Goal: Complete application form

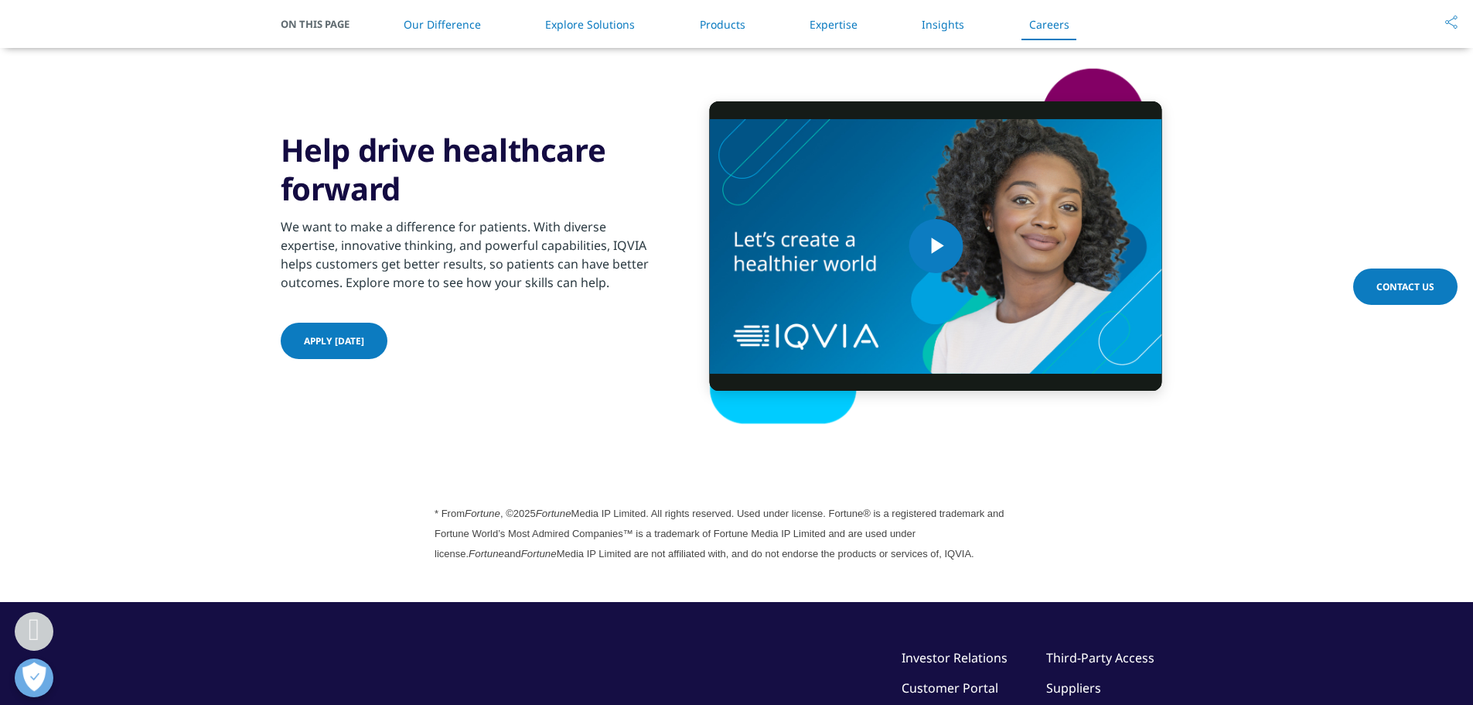
scroll to position [4205, 0]
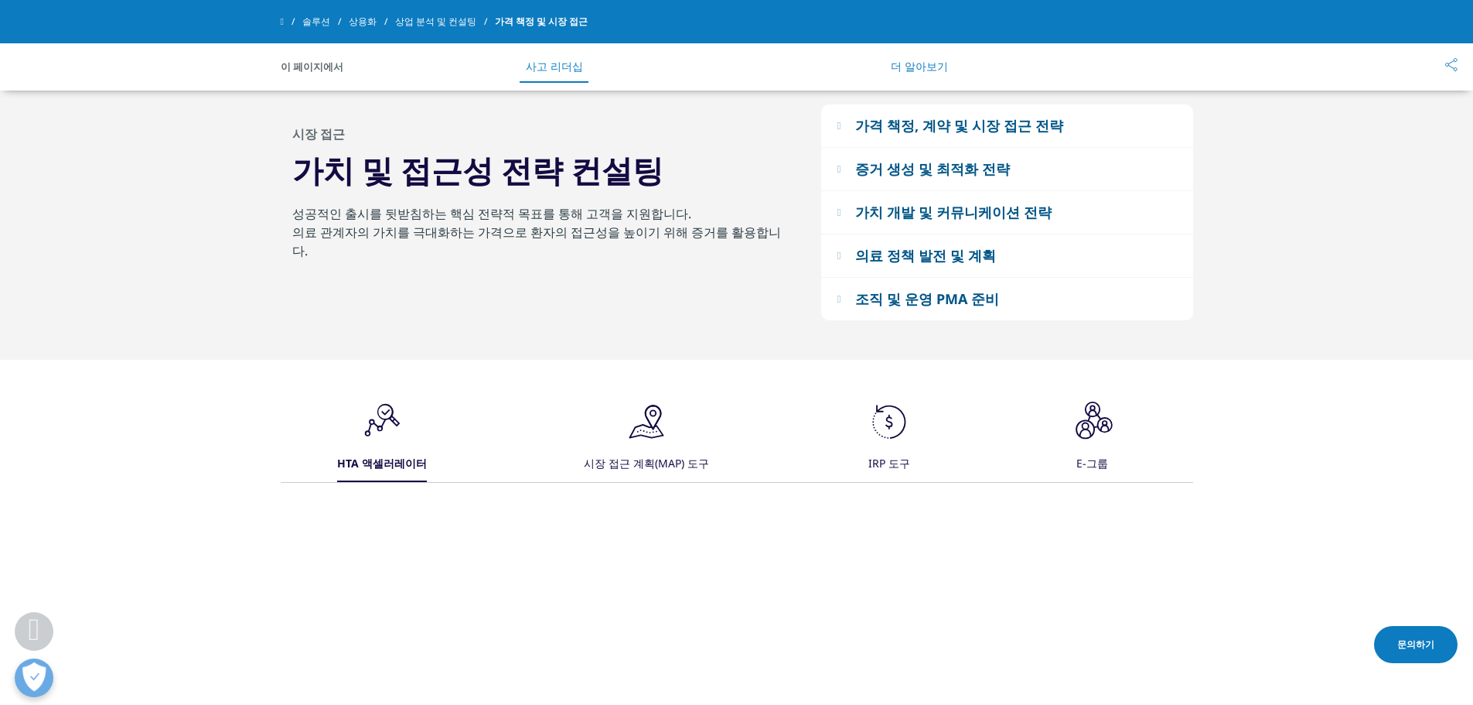
scroll to position [1347, 0]
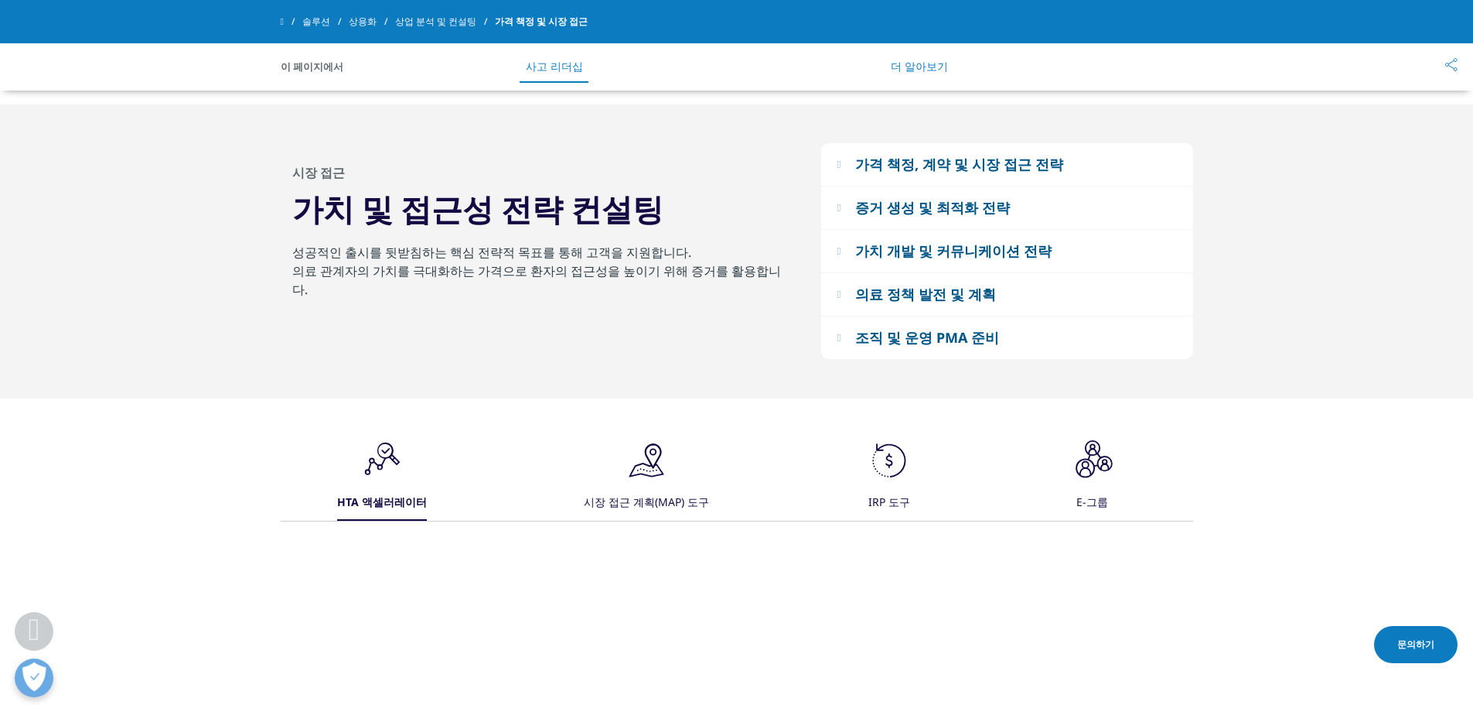
drag, startPoint x: 1479, startPoint y: 94, endPoint x: 1486, endPoint y: 303, distance: 209.7
click at [405, 456] on icon ".cls-1{fill:#231f20;}" at bounding box center [382, 460] width 46 height 46
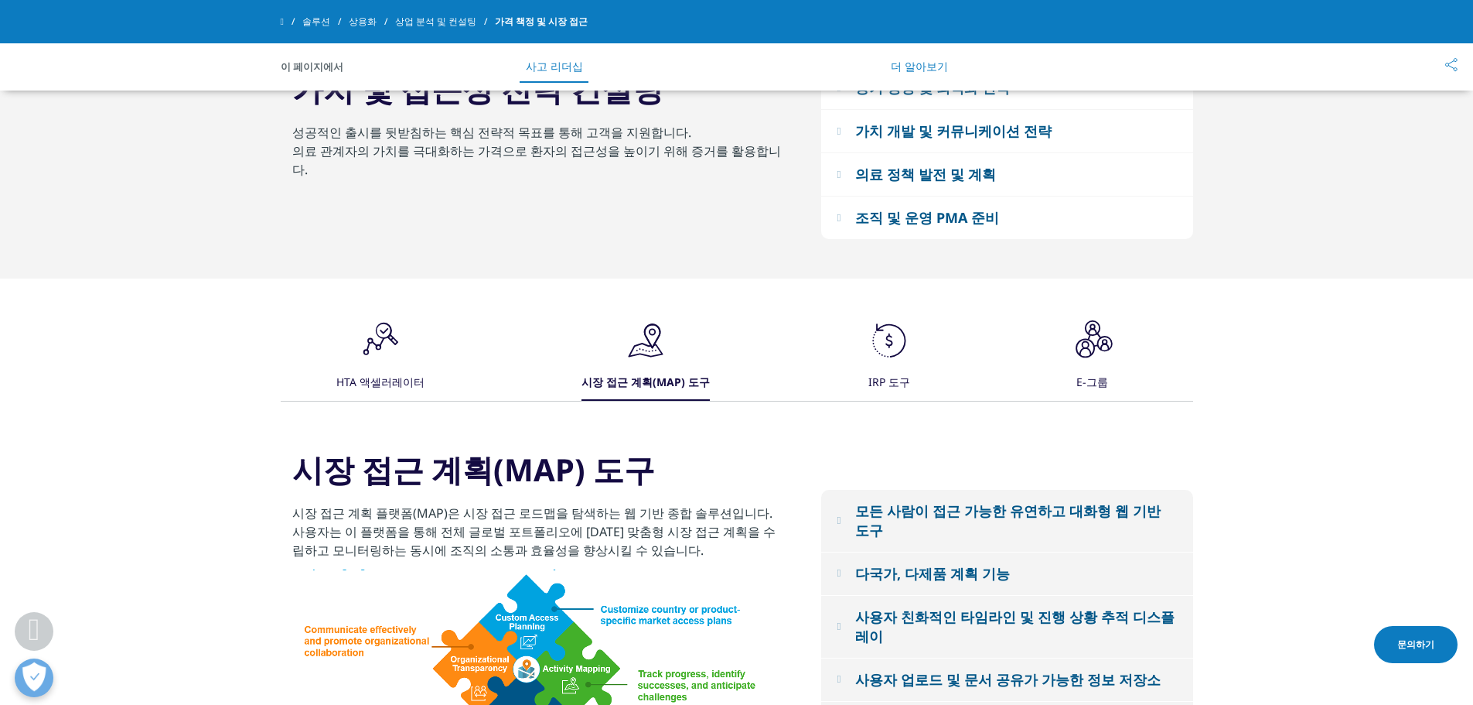
scroll to position [1636, 0]
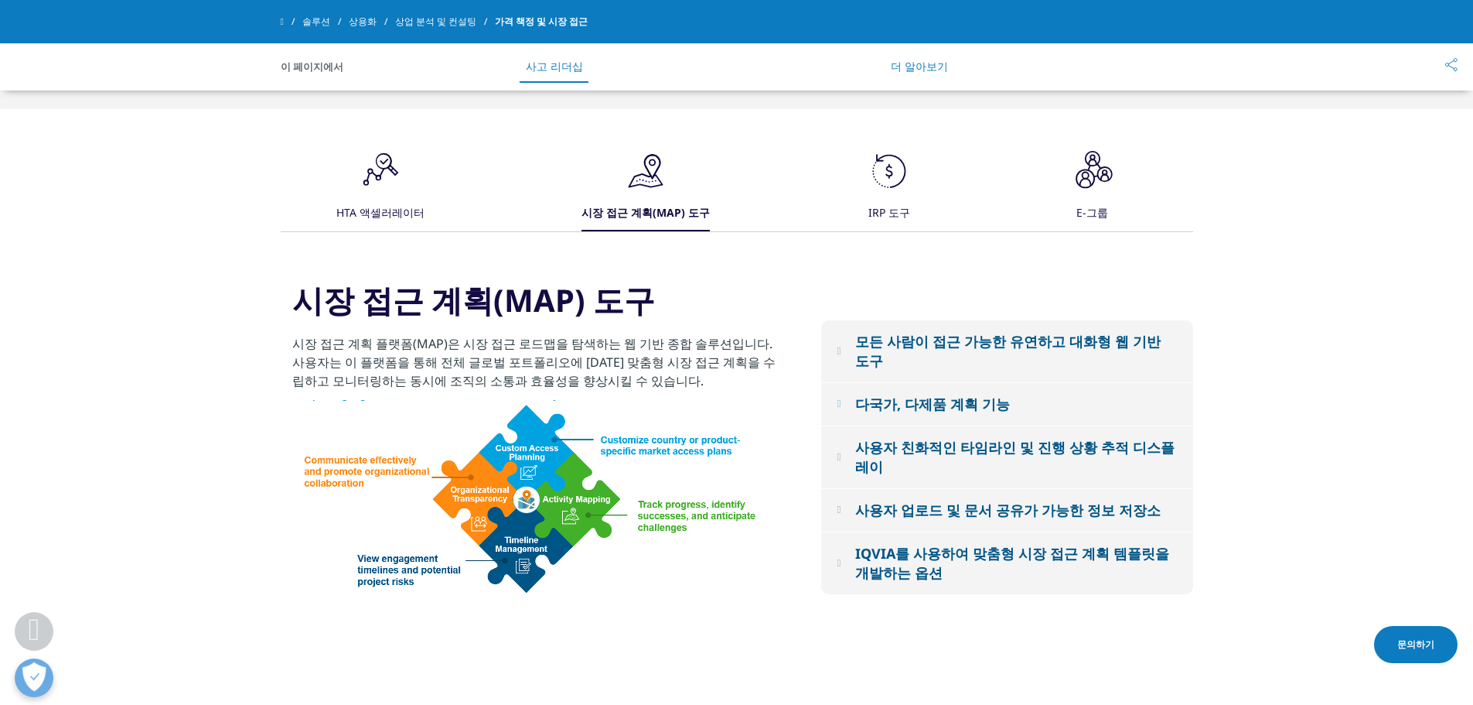
click at [984, 394] on font "다국가, 다제품 계획 기능" at bounding box center [932, 403] width 155 height 19
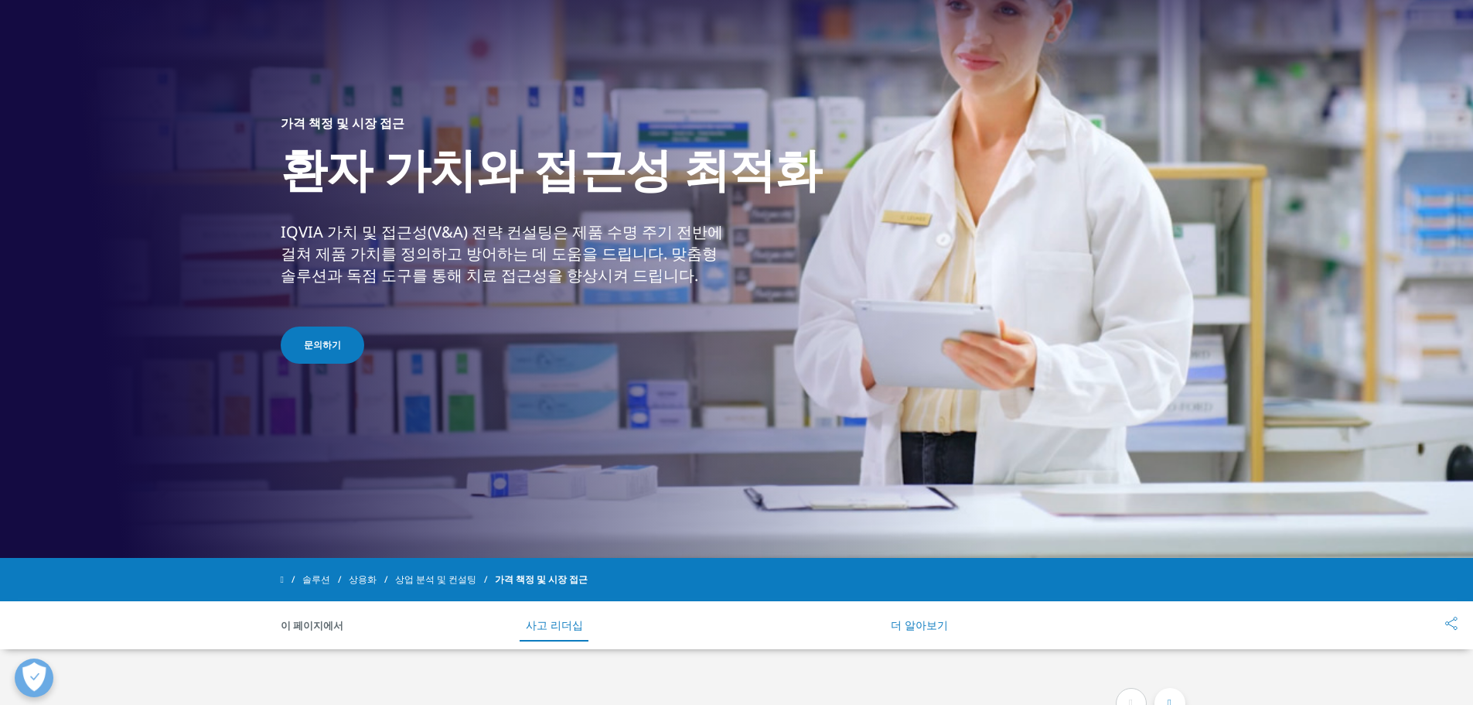
scroll to position [0, 0]
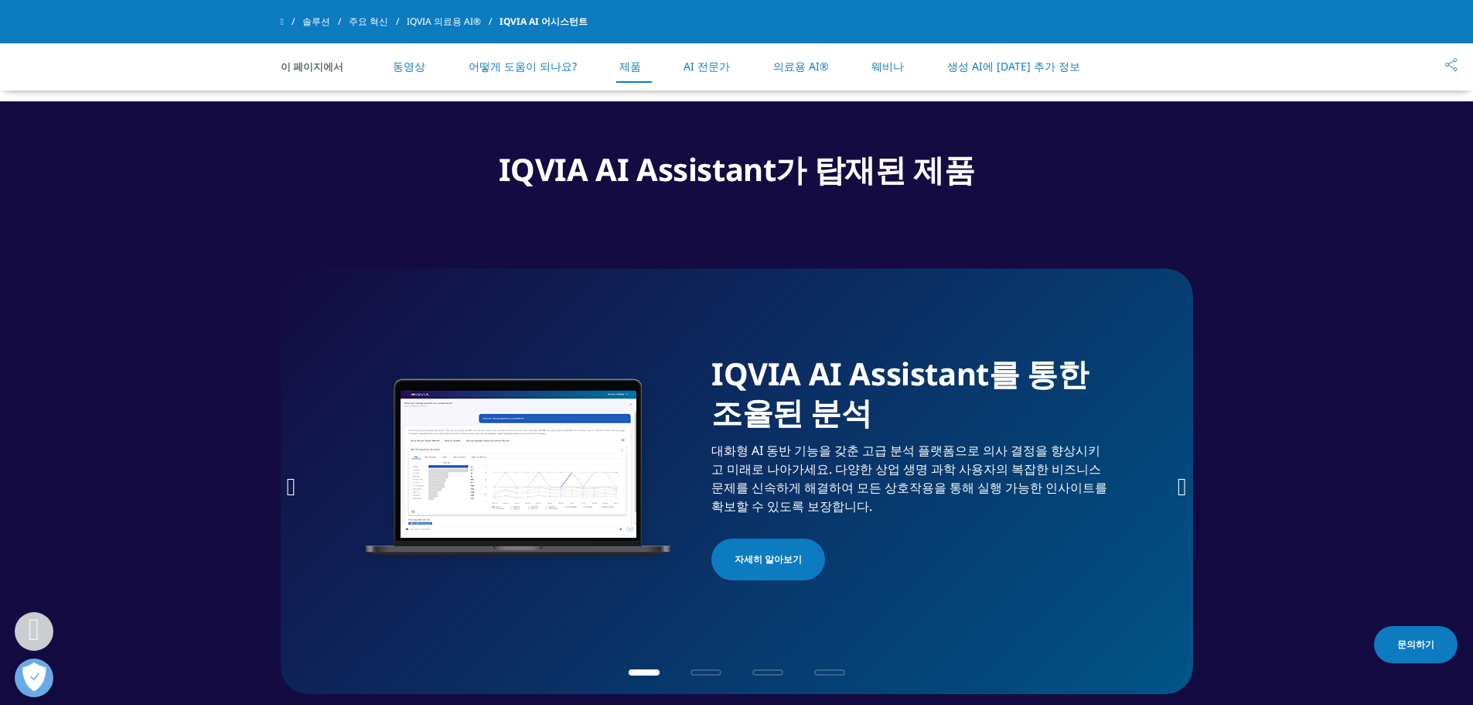
scroll to position [2293, 0]
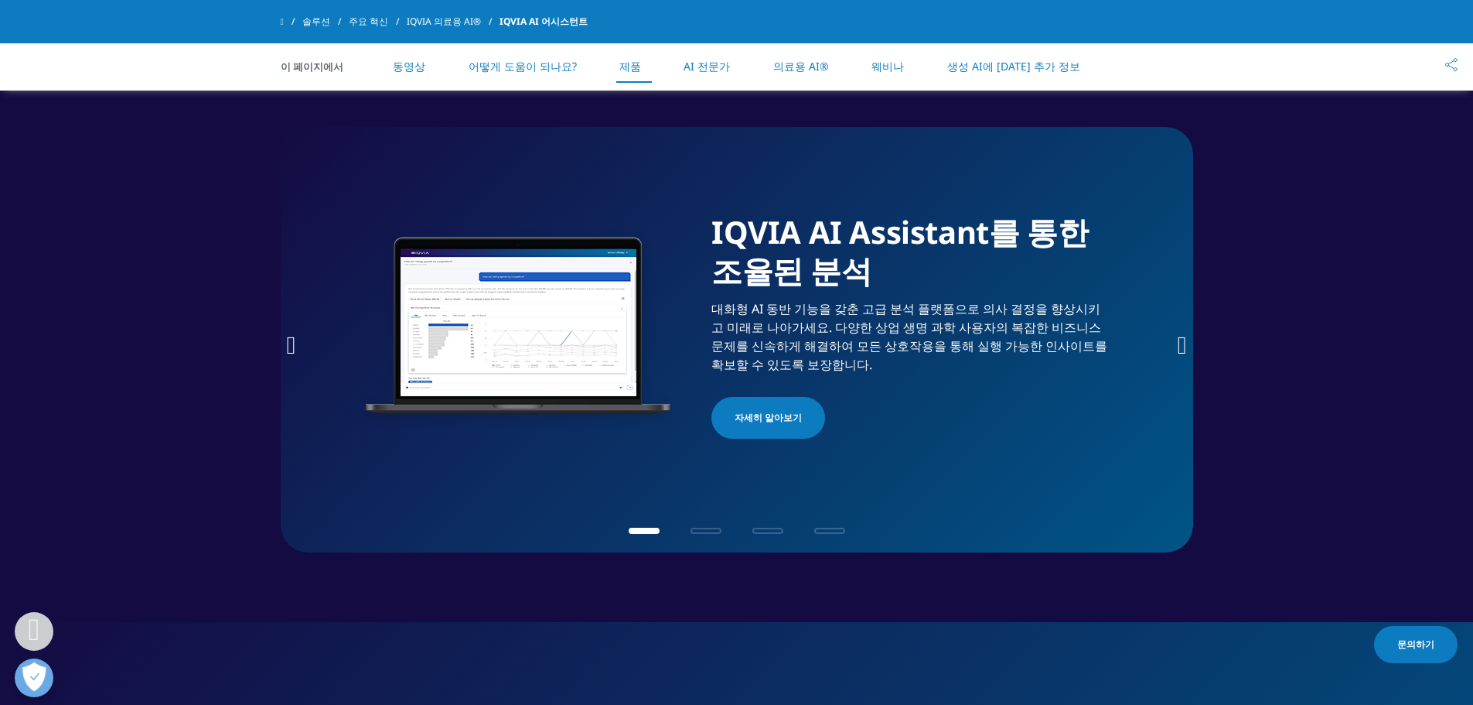
drag, startPoint x: 1479, startPoint y: 91, endPoint x: 1496, endPoint y: 374, distance: 282.7
click at [1472, 374] on html "Clear Search Loading 지역을 선택하세요 문의하기" at bounding box center [736, 260] width 1473 height 5107
click at [783, 415] on font "자세히 알아보기" at bounding box center [768, 417] width 67 height 13
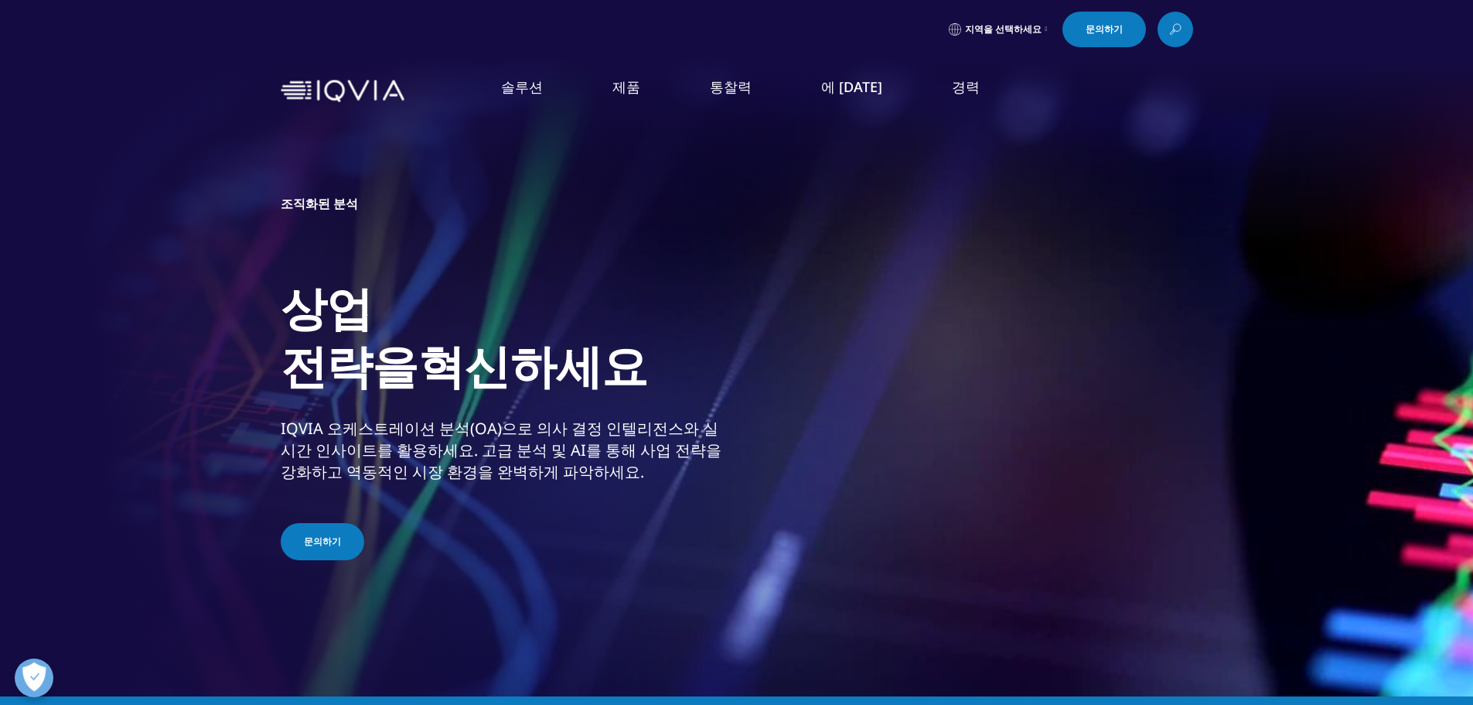
click at [326, 548] on font "문의하기" at bounding box center [322, 540] width 37 height 13
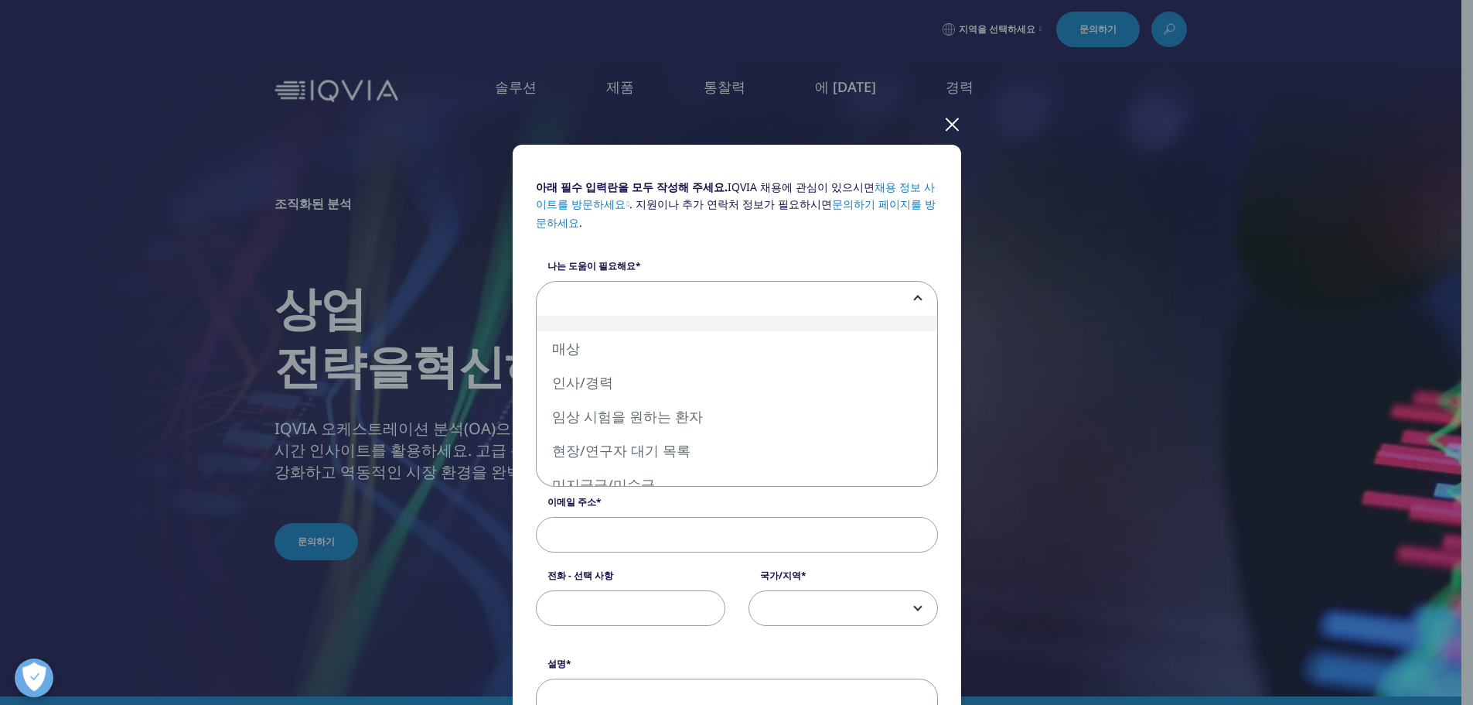
click at [643, 301] on span at bounding box center [737, 300] width 401 height 36
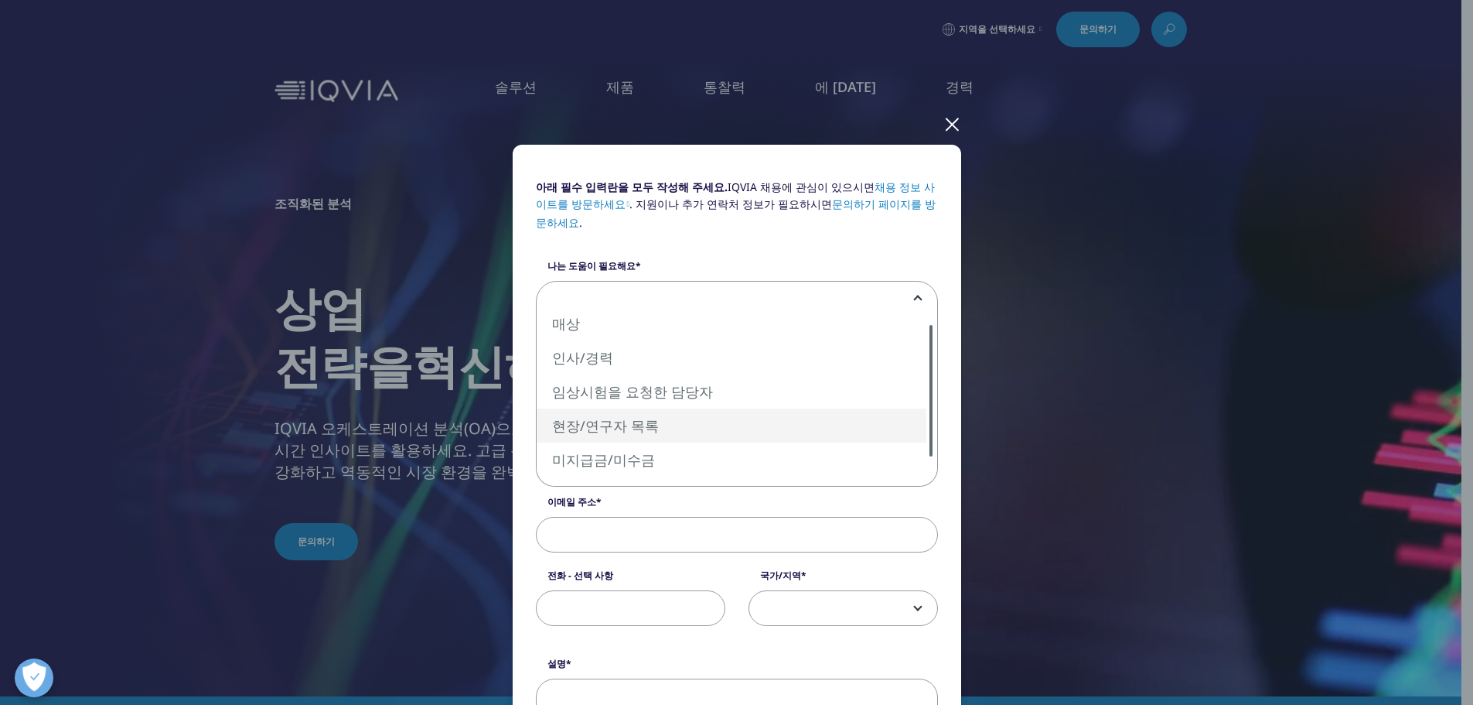
click at [909, 416] on div "매상 인사/경력 임상시험을 요청한 담당자 현장/연구자 목록 미지급금/미수금 다른" at bounding box center [737, 401] width 401 height 170
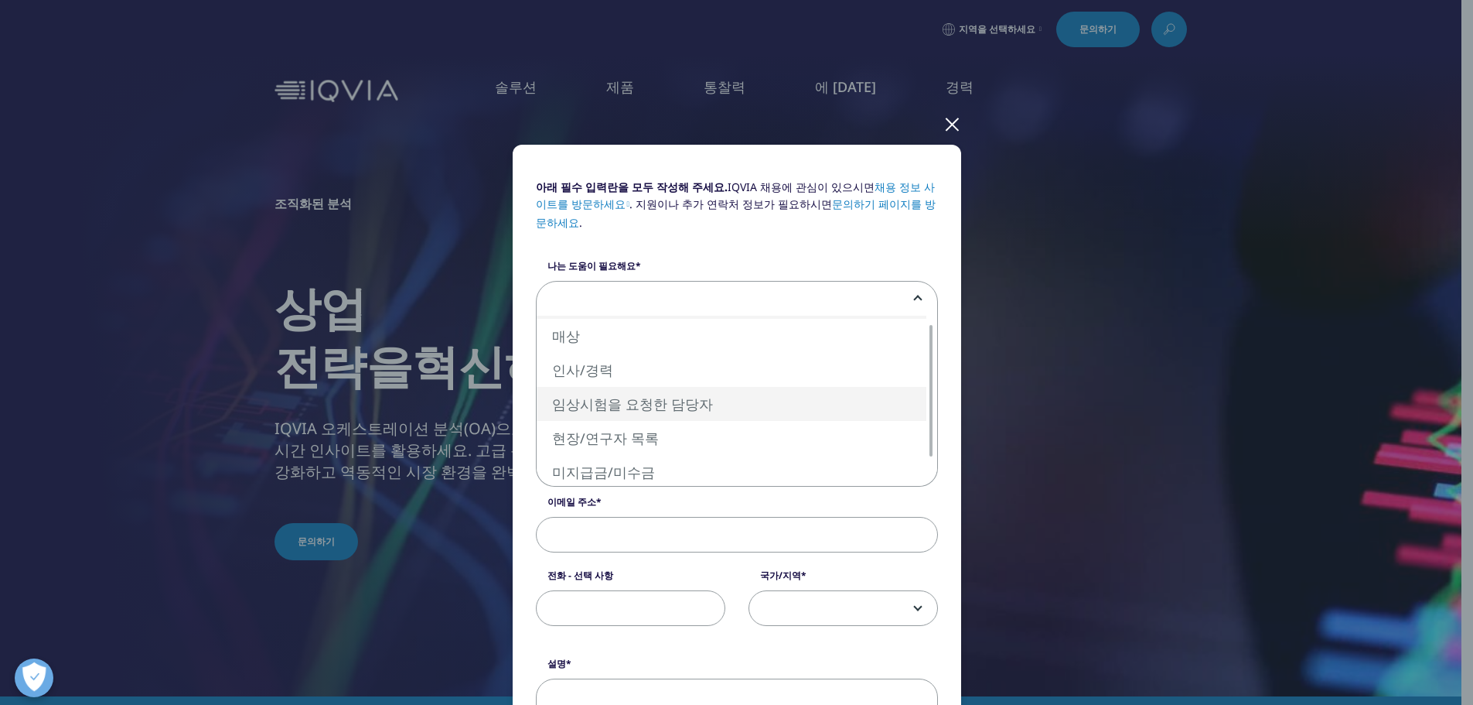
select select "Patient Seeking Clinical Trials"
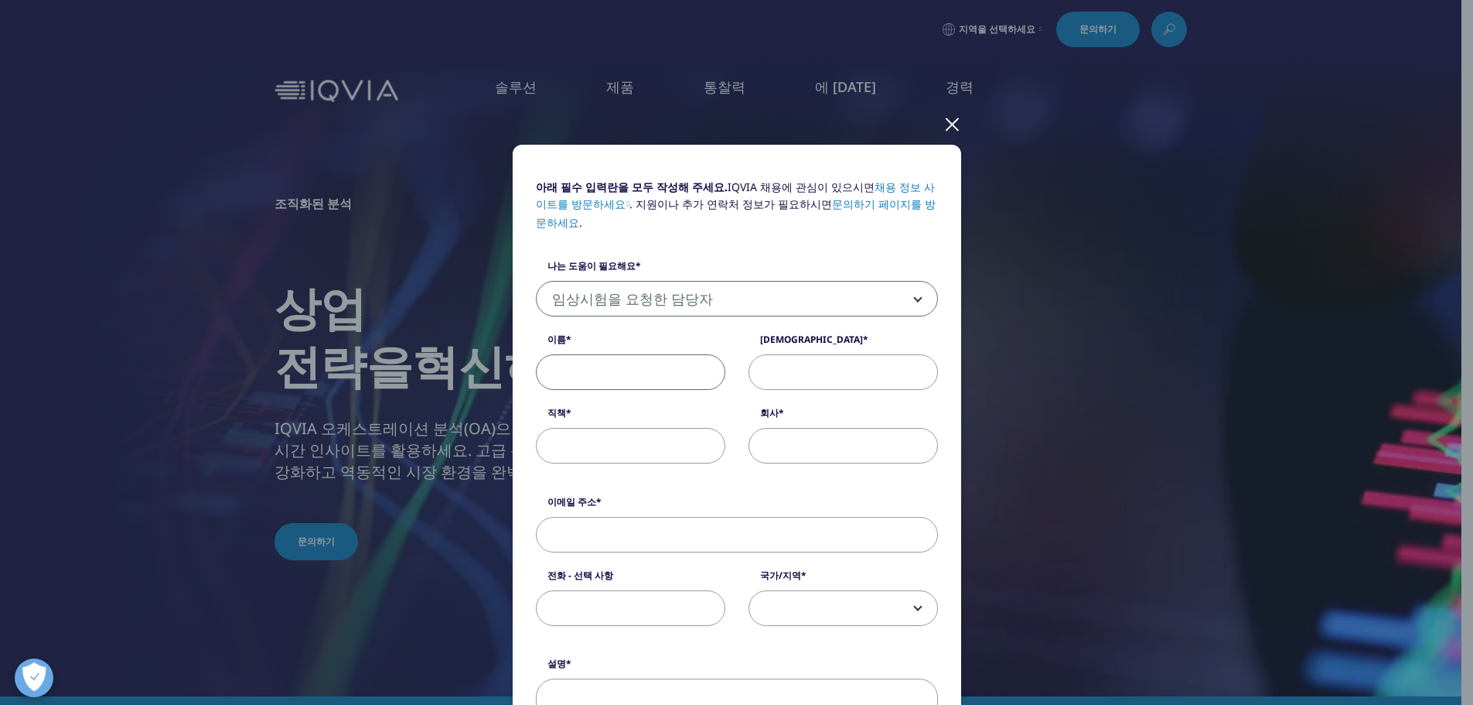
click at [597, 372] on input "이름" at bounding box center [630, 372] width 189 height 36
type input "Eunji"
type input "Choi"
type input "Assistant Manager"
type input "BNC Korea"
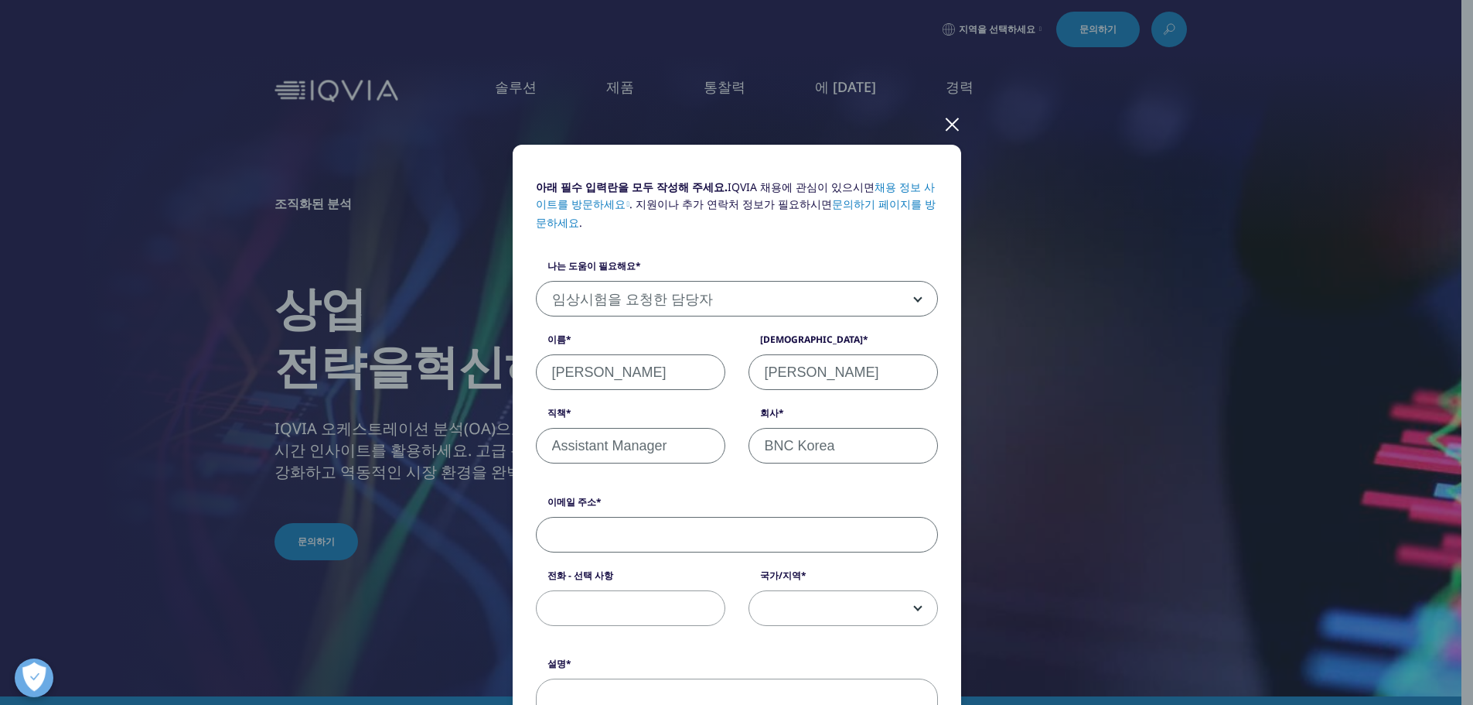
type input "B"
type input "eunji9473@bnckorea.com"
type input "01027384804"
select select "South Korea"
click at [827, 616] on span "대한민국" at bounding box center [843, 609] width 188 height 36
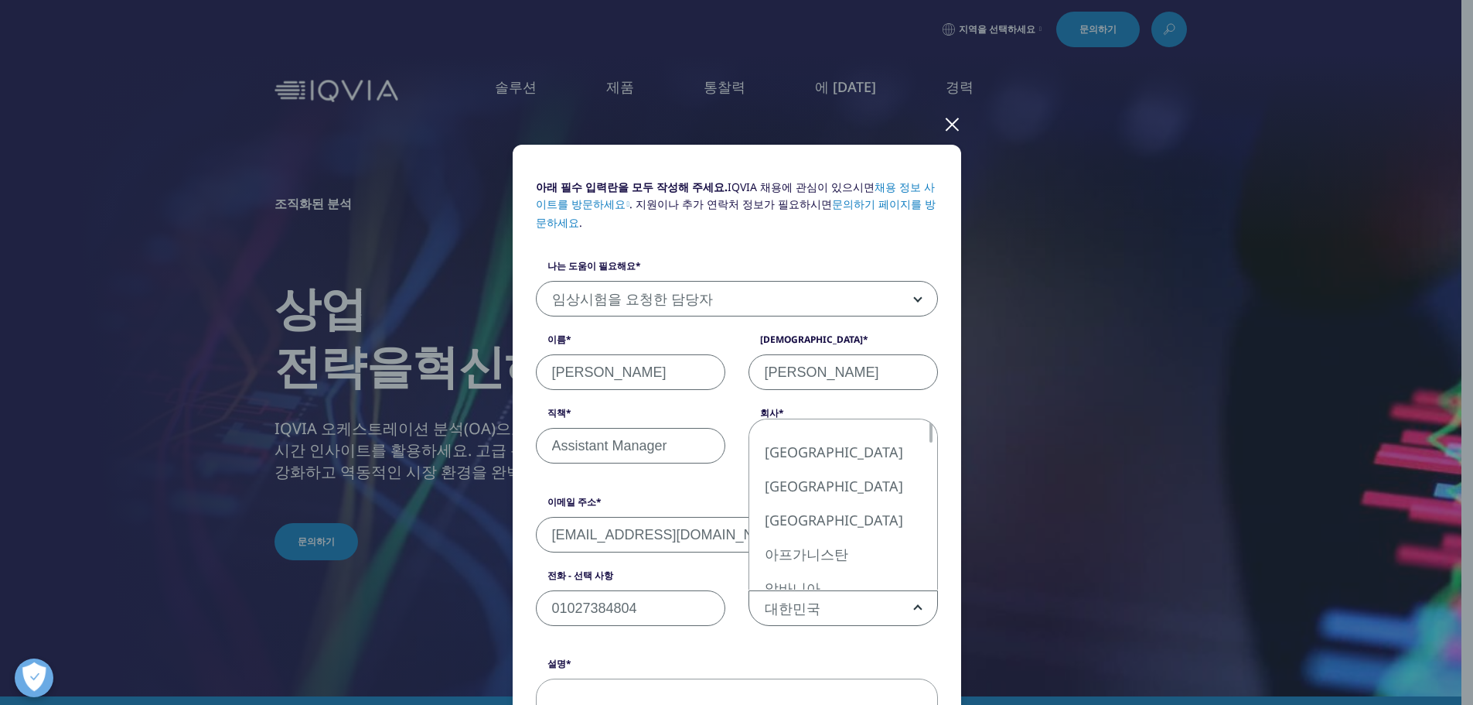
click at [827, 614] on span "대한민국" at bounding box center [843, 609] width 188 height 36
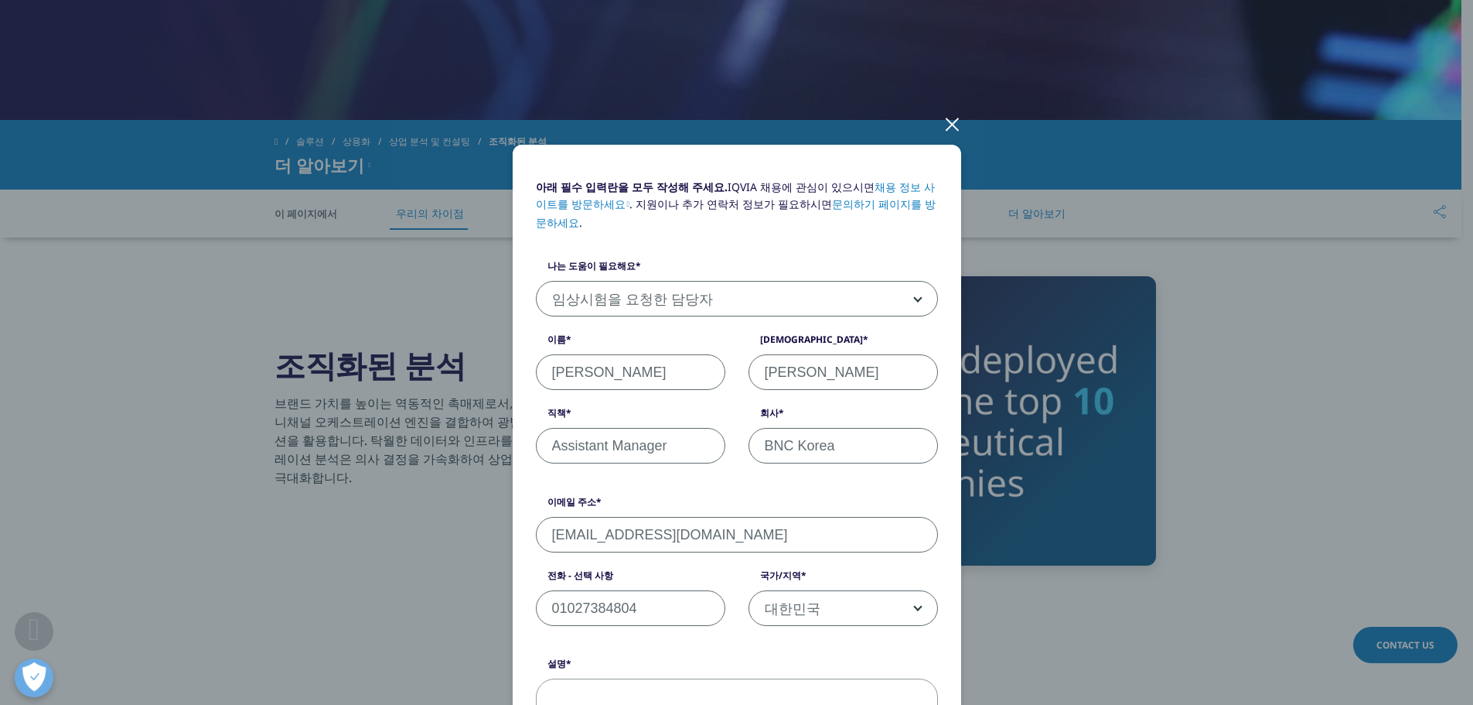
scroll to position [689, 0]
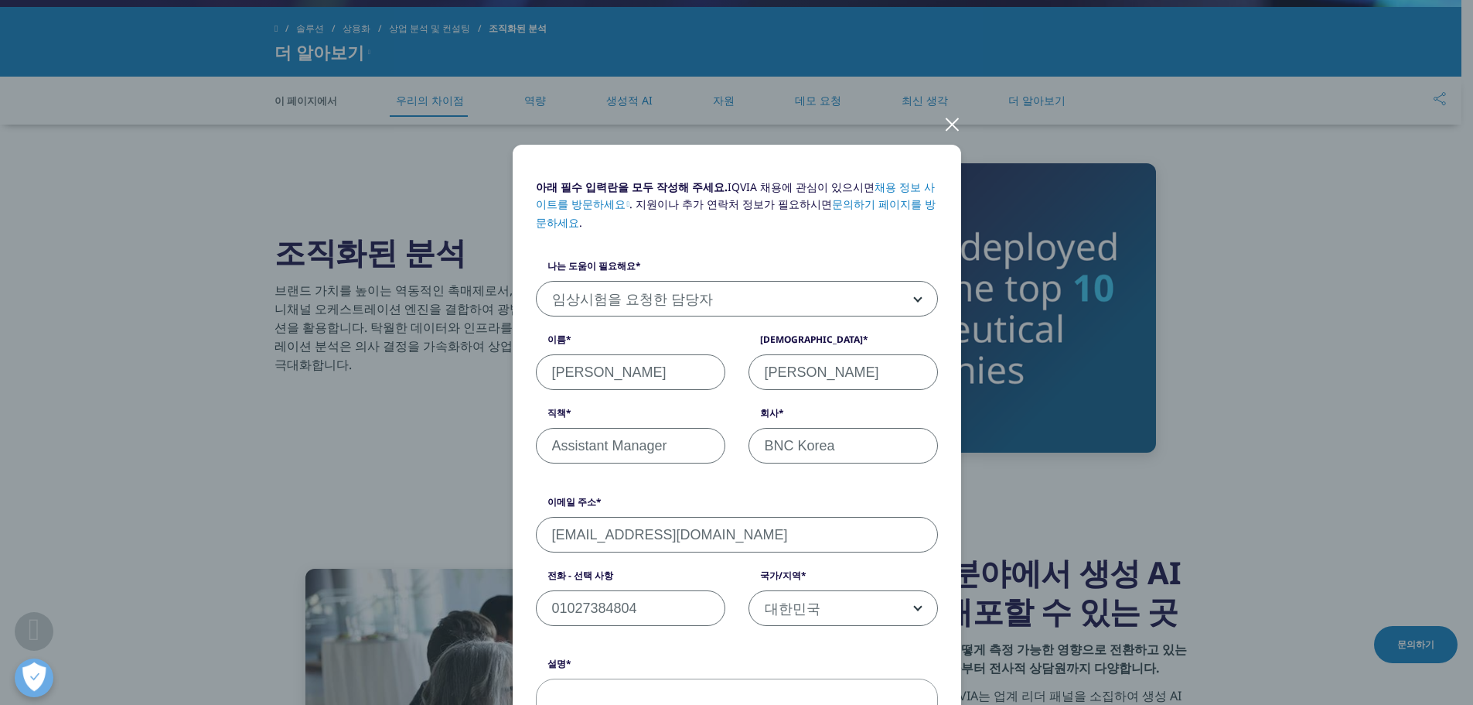
drag, startPoint x: 860, startPoint y: 349, endPoint x: 851, endPoint y: 350, distance: 9.4
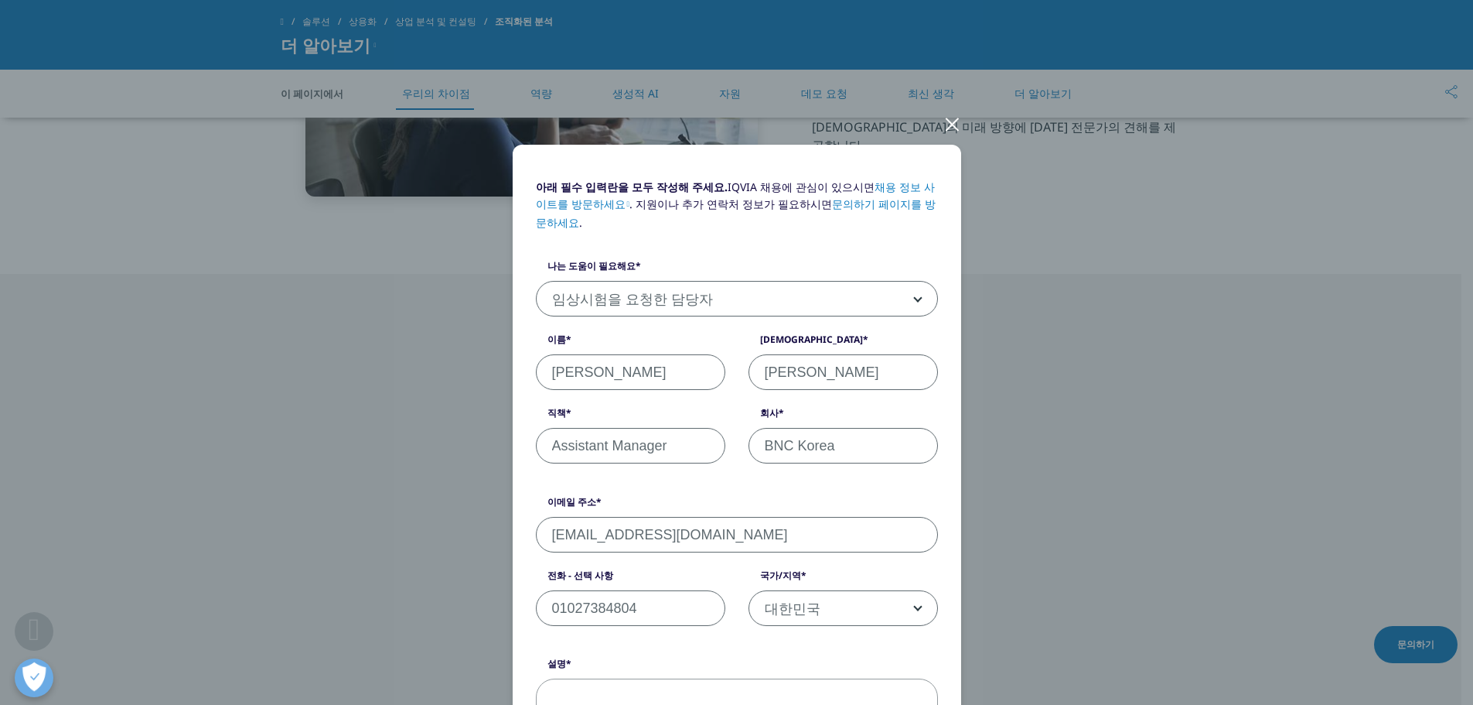
scroll to position [1849, 0]
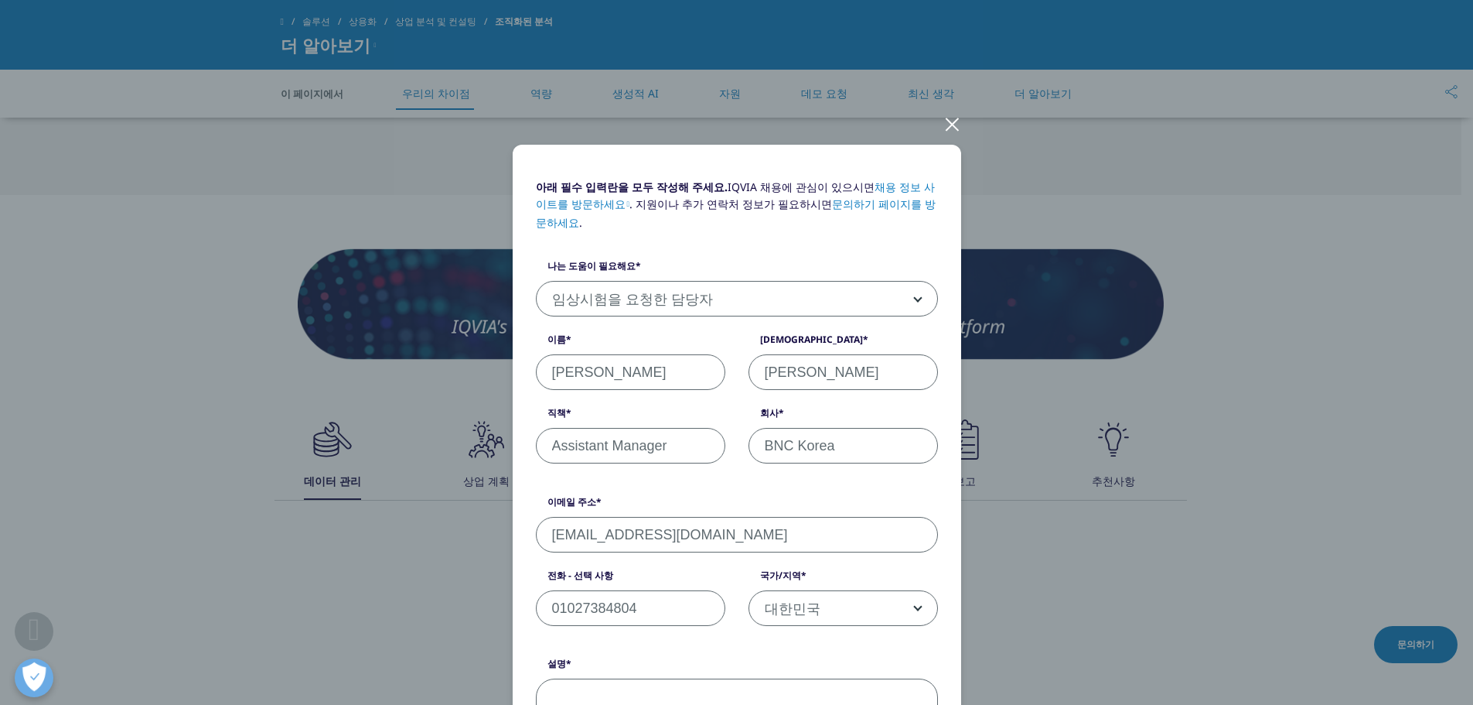
drag, startPoint x: 662, startPoint y: 169, endPoint x: 713, endPoint y: 200, distance: 59.3
click at [664, 162] on div "아래 필수 입력란을 모두 작성해 주세요. IQVIA 채용에 관심이 있으시면 채용 정보 사이트를 방문하세요 . 지원이나 추가 연락처 정보가 필요…" at bounding box center [737, 621] width 449 height 953
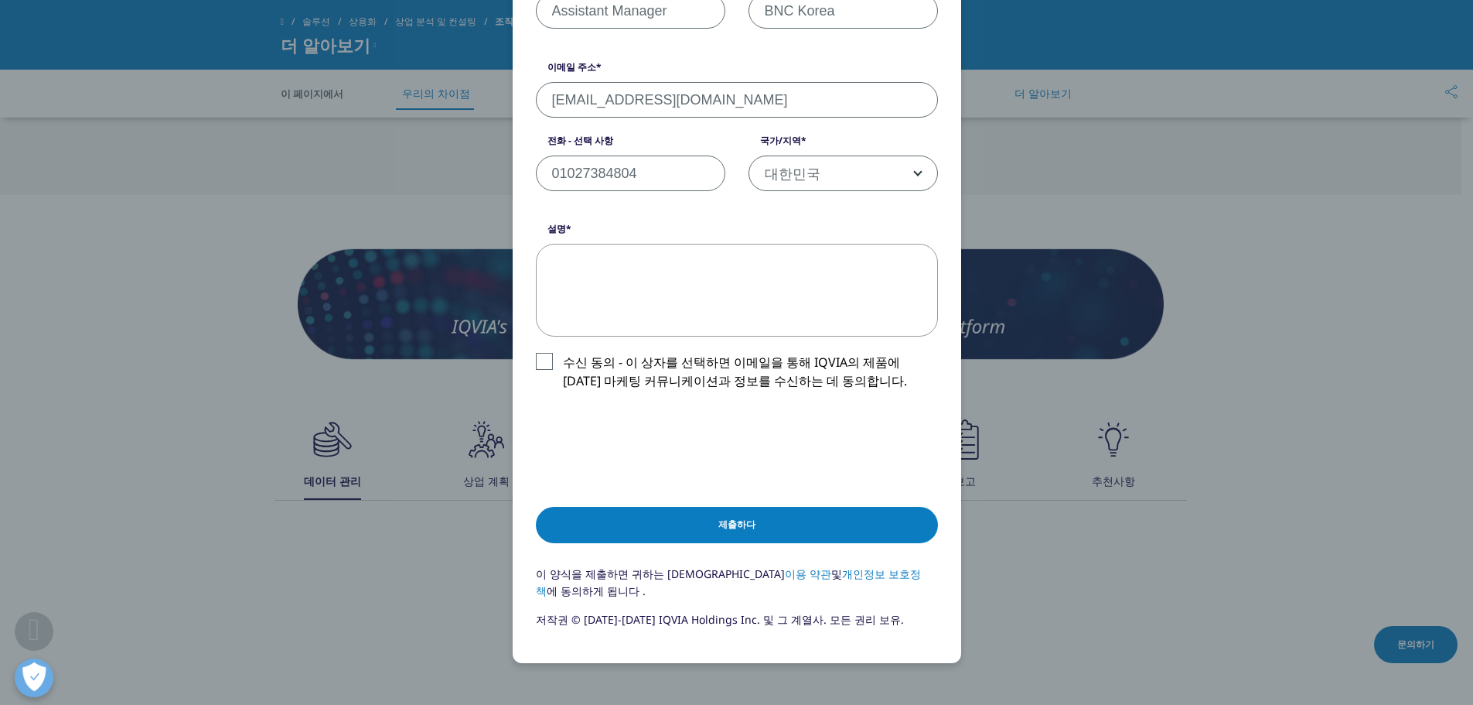
click at [578, 313] on textarea "설명" at bounding box center [737, 290] width 402 height 93
click at [538, 362] on label "수신 동의 - 이 상자를 선택하면 이메일을 통해 IQVIA의 제품에 대한 마케팅 커뮤니케이션과 정보를 수신하는 데 동의합니다." at bounding box center [737, 376] width 402 height 46
click at [563, 353] on input "수신 동의 - 이 상자를 선택하면 이메일을 통해 IQVIA의 제품에 대한 마케팅 커뮤니케이션과 정보를 수신하는 데 동의합니다." at bounding box center [563, 353] width 0 height 0
click at [608, 285] on textarea "설명" at bounding box center [737, 290] width 402 height 93
type textarea "I would like to subscribe IMS Health data through IQVIA"
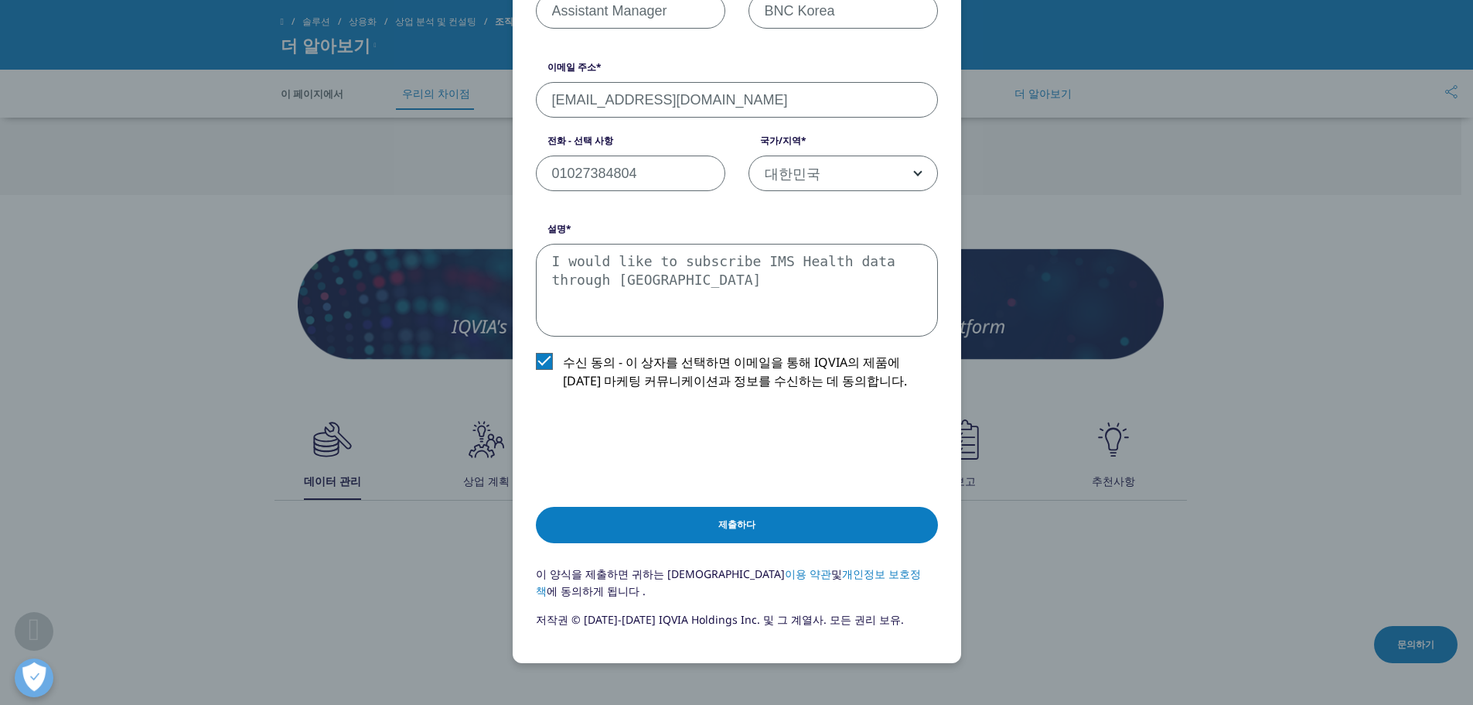
click at [726, 511] on input "제출하다" at bounding box center [737, 525] width 402 height 36
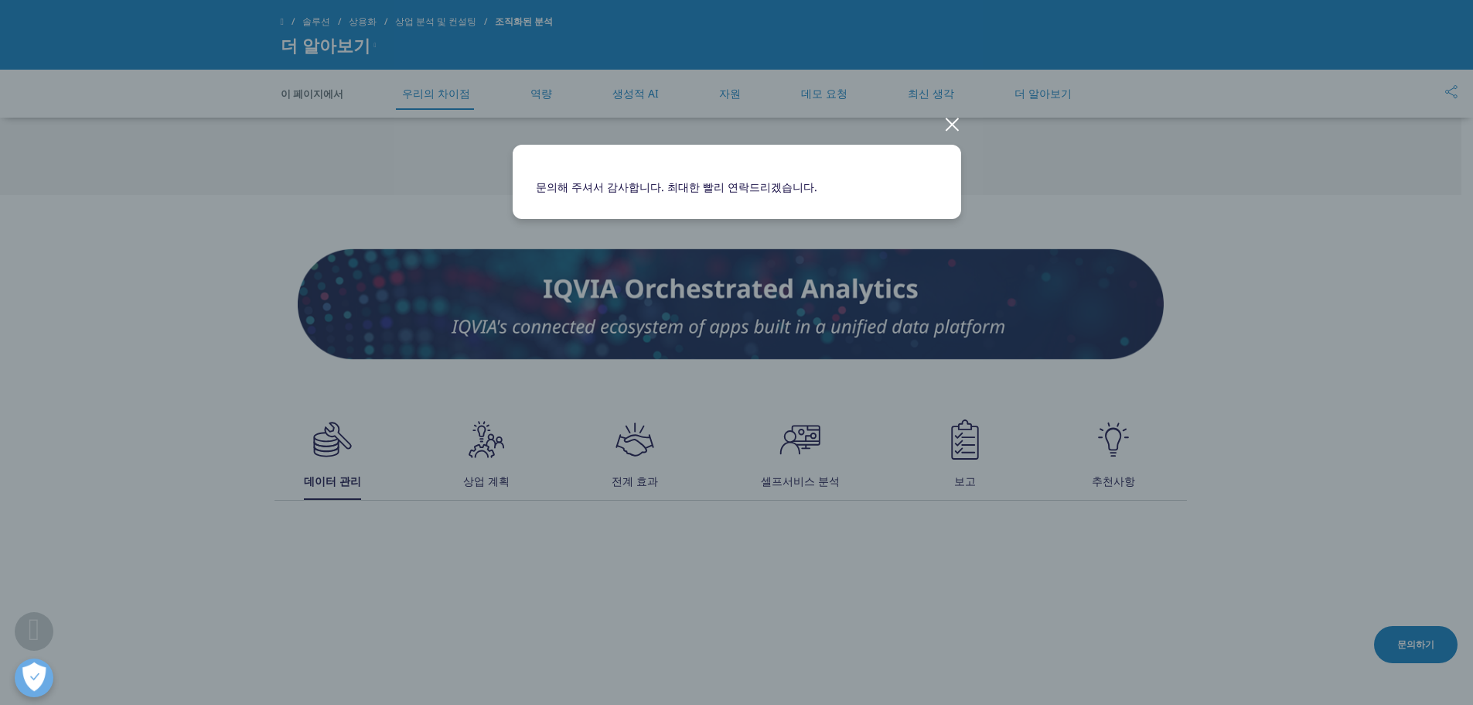
click at [949, 131] on div at bounding box center [953, 123] width 18 height 43
